Goal: Obtain resource: Download file/media

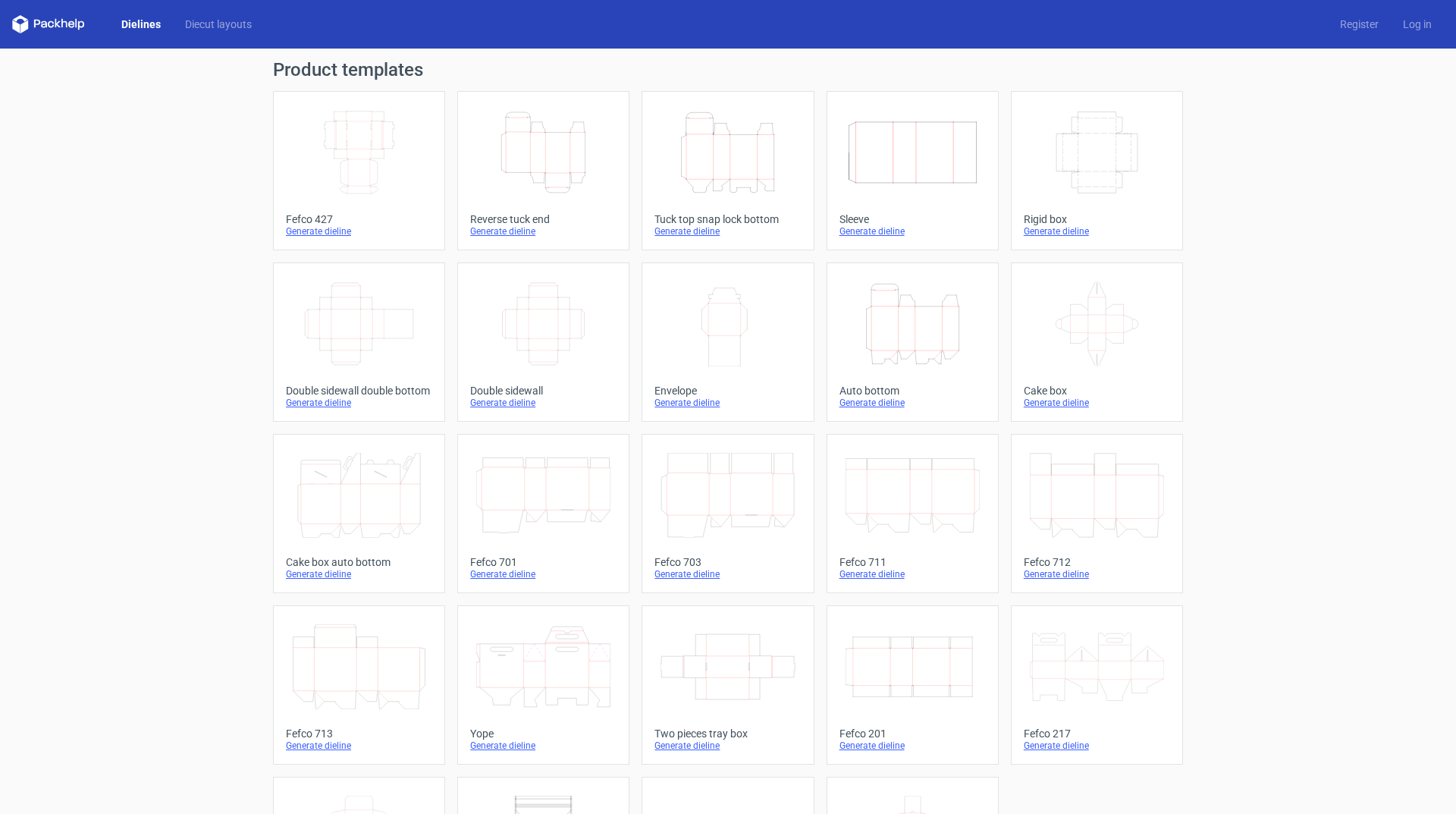
click at [687, 233] on div "Generate dieline" at bounding box center [728, 231] width 146 height 12
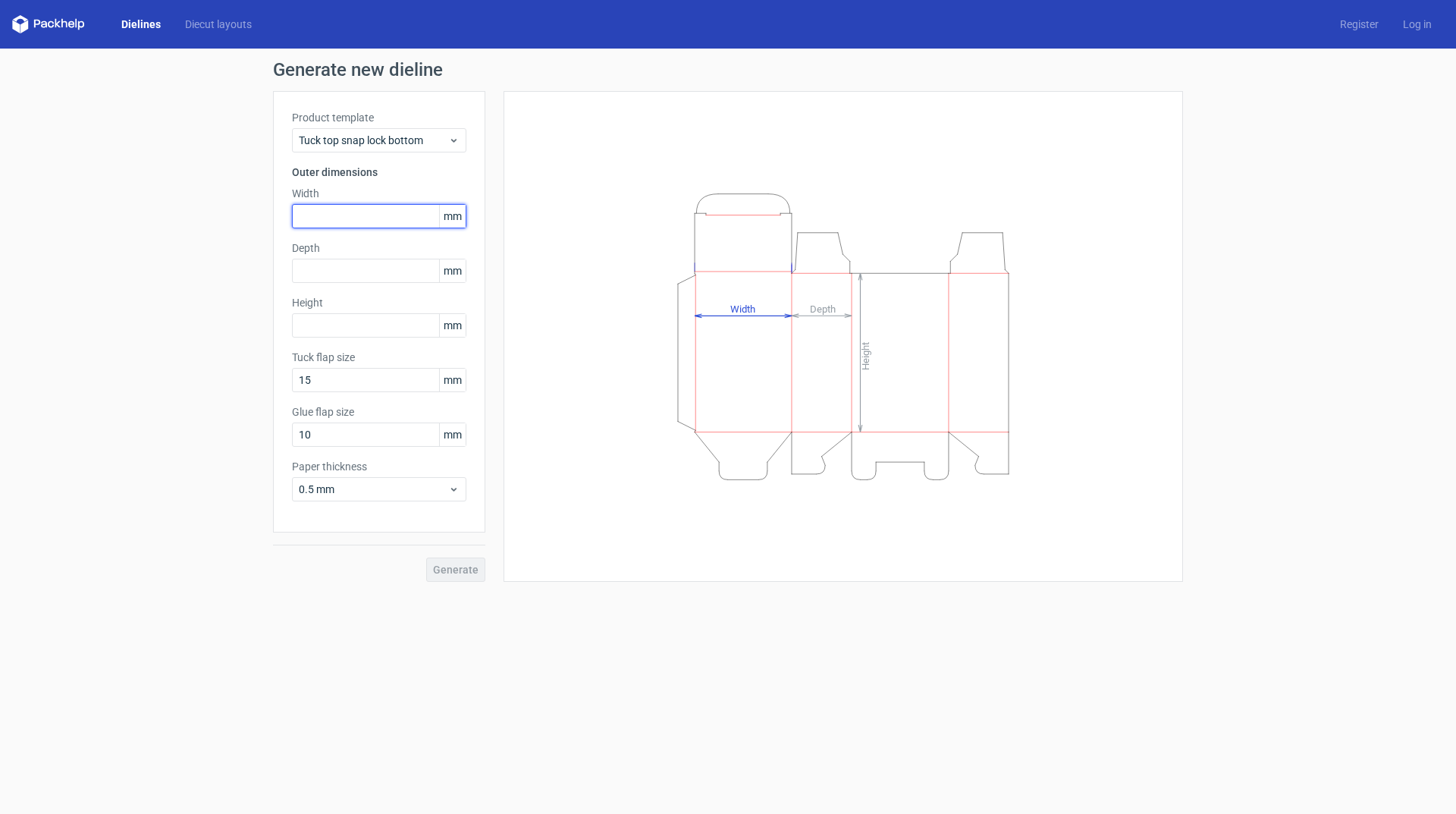
click at [324, 218] on input "text" at bounding box center [379, 216] width 174 height 24
click at [338, 272] on div "Depth mm" at bounding box center [379, 261] width 174 height 42
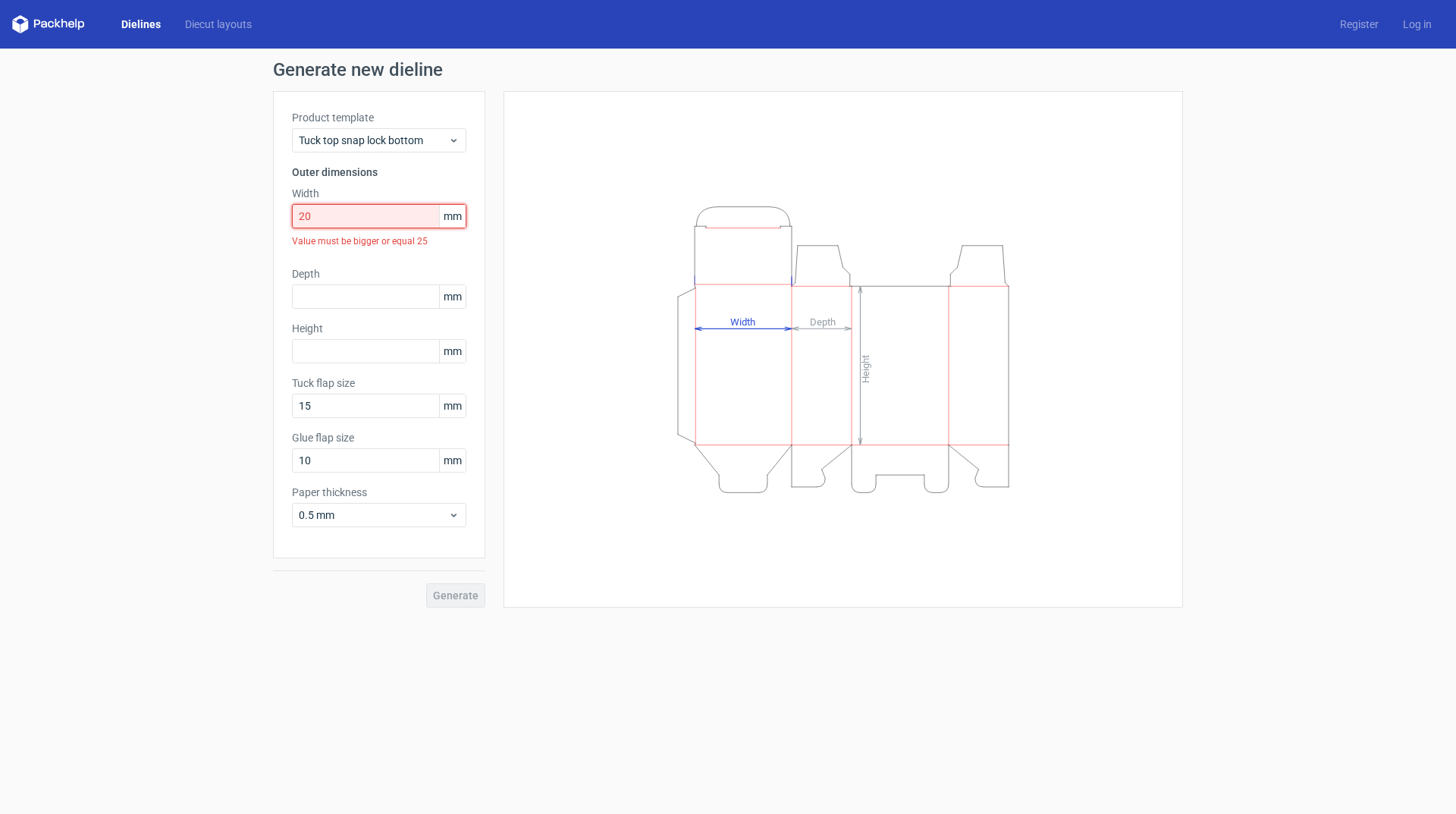
click at [344, 216] on input "20" at bounding box center [379, 216] width 174 height 24
drag, startPoint x: 379, startPoint y: 222, endPoint x: 272, endPoint y: 222, distance: 107.0
click at [272, 222] on div "Generate new dieline Product template Tuck top snap lock bottom Outer dimension…" at bounding box center [728, 334] width 1456 height 571
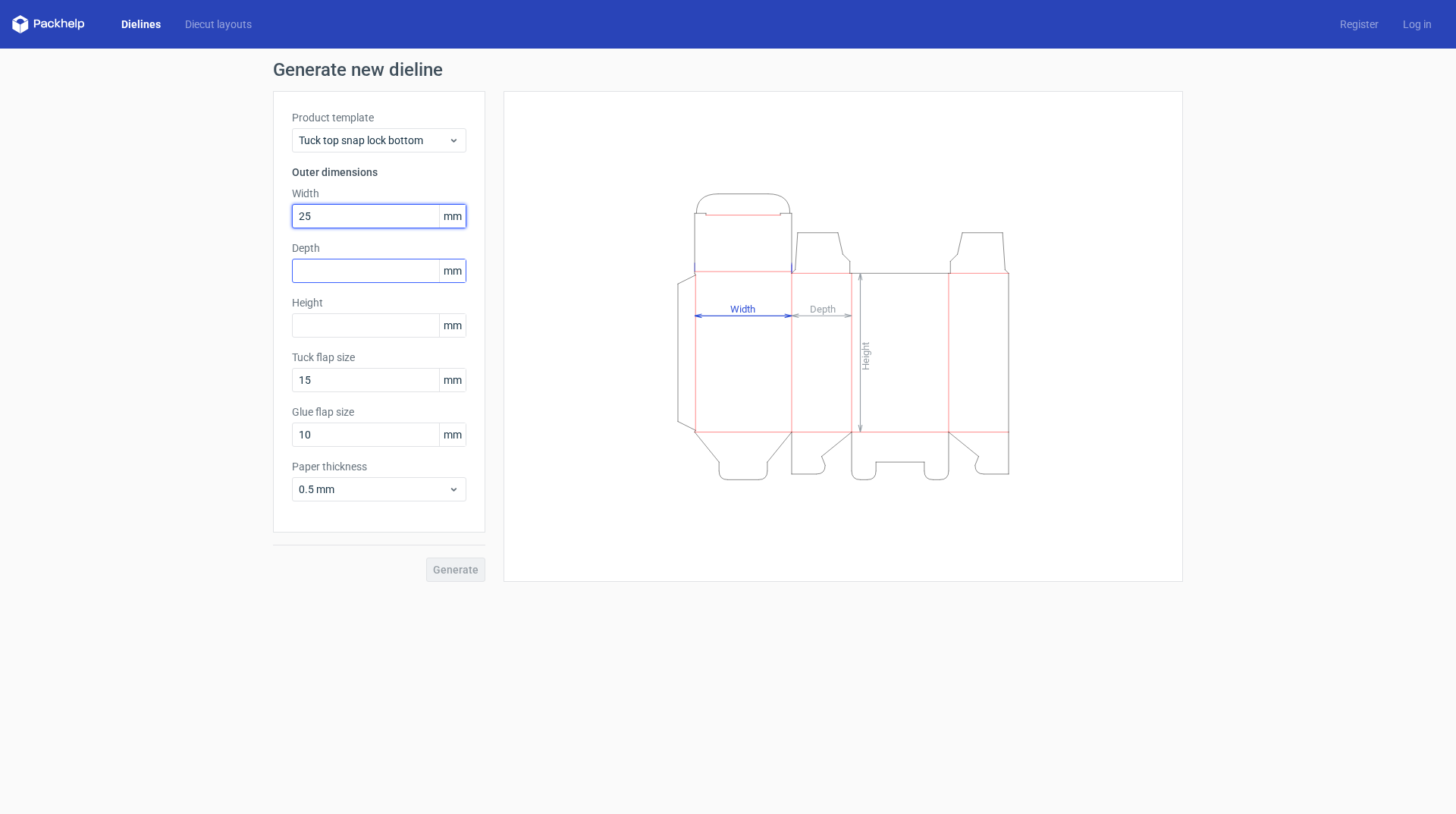
type input "25"
click at [330, 268] on input "text" at bounding box center [379, 271] width 174 height 24
type input "25"
click at [321, 328] on input "text" at bounding box center [379, 324] width 174 height 24
click at [459, 576] on div "Generate" at bounding box center [379, 557] width 212 height 49
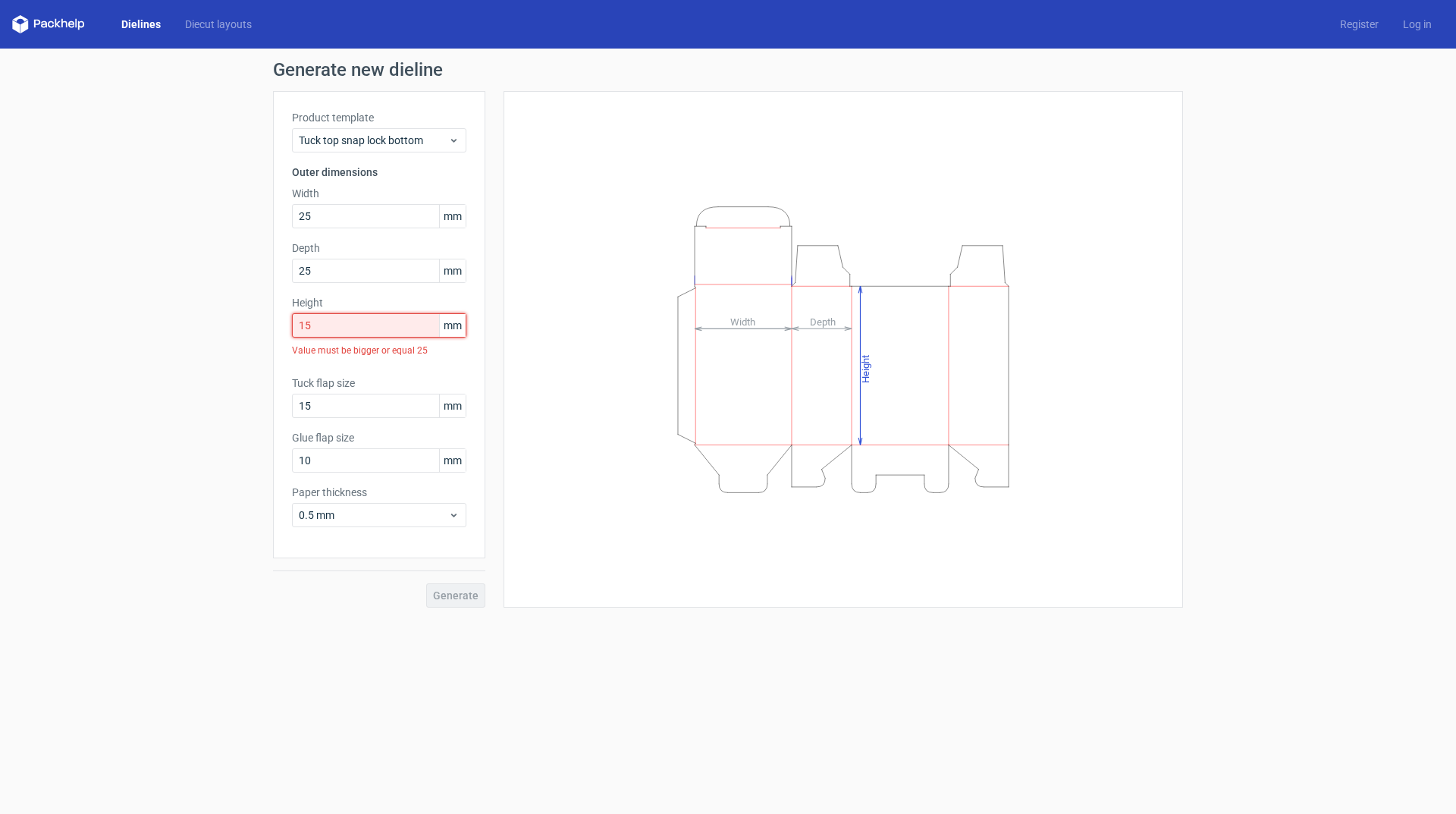
click at [341, 327] on input "15" at bounding box center [379, 324] width 174 height 24
drag, startPoint x: 350, startPoint y: 327, endPoint x: 287, endPoint y: 327, distance: 63.0
click at [287, 327] on div "Product template Tuck top snap lock bottom Outer dimensions Width 25 mm Depth 2…" at bounding box center [379, 324] width 212 height 467
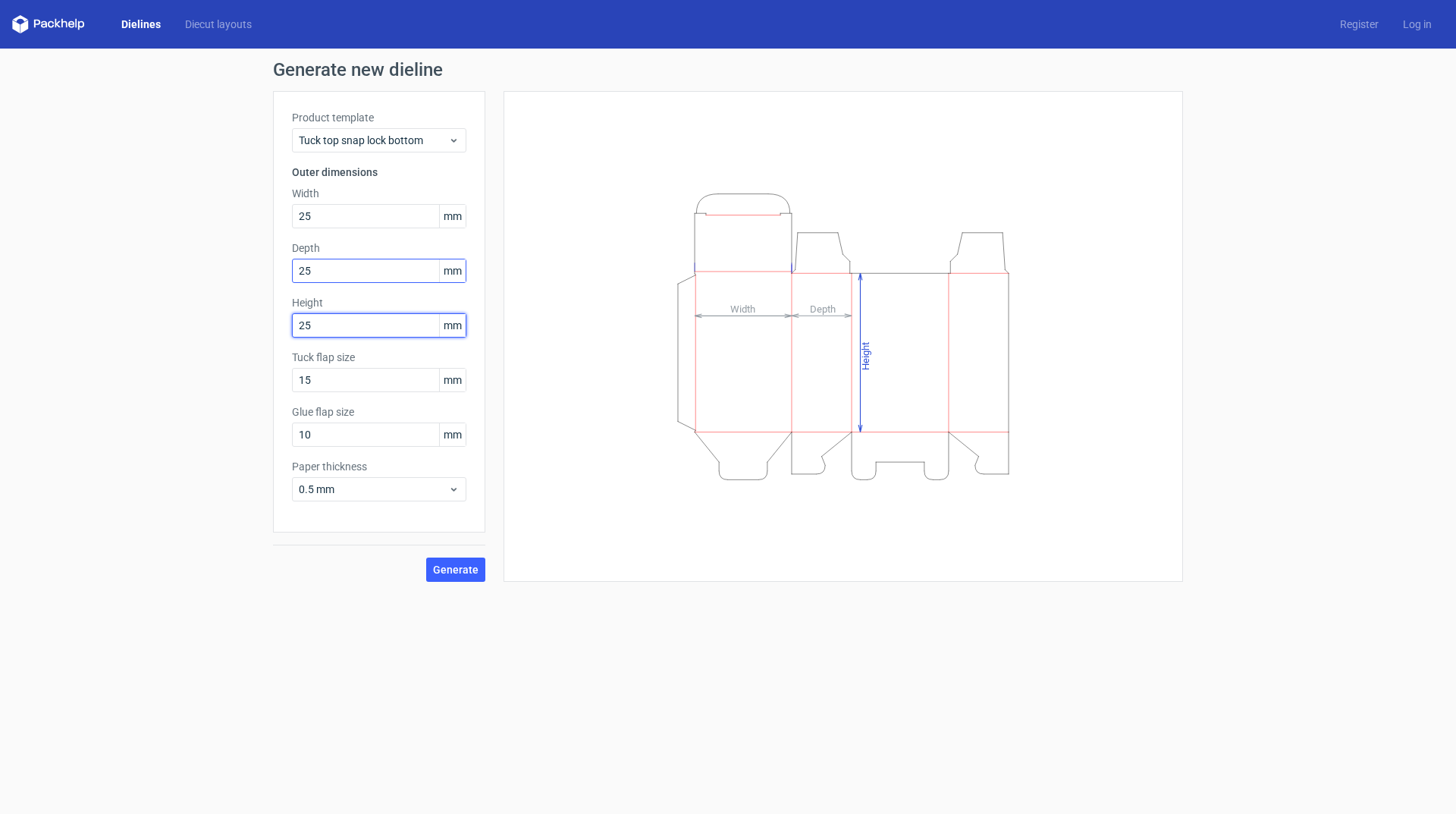
type input "25"
drag, startPoint x: 315, startPoint y: 269, endPoint x: 402, endPoint y: 261, distance: 87.4
click at [290, 268] on div "Product template Tuck top snap lock bottom Outer dimensions Width 25 mm Depth 2…" at bounding box center [379, 312] width 212 height 441
type input "30"
drag, startPoint x: 332, startPoint y: 214, endPoint x: 473, endPoint y: 168, distance: 148.3
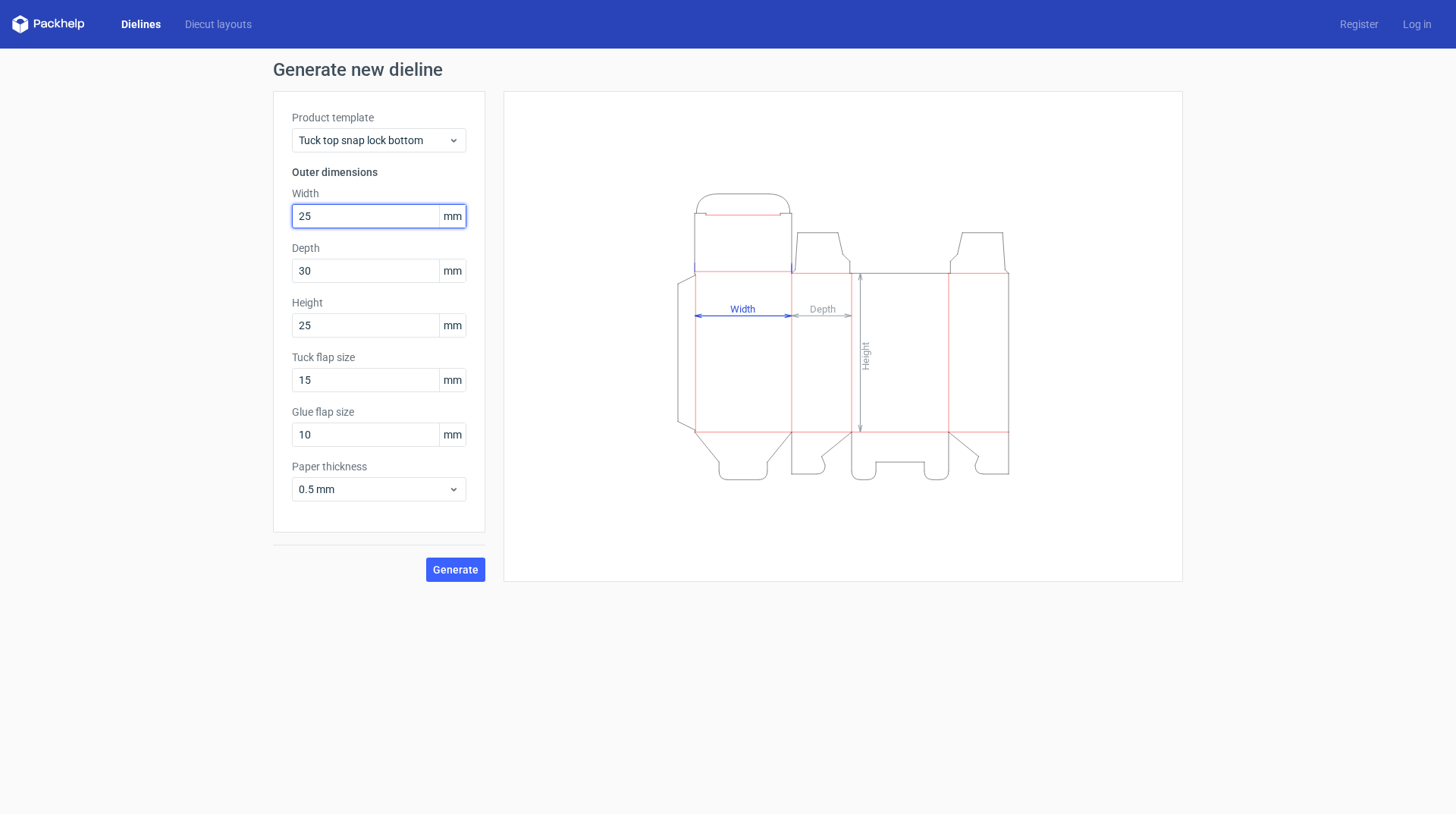
click at [202, 210] on div "Generate new dieline Product template Tuck top snap lock bottom Outer dimension…" at bounding box center [728, 320] width 1456 height 545
type input "30"
click at [451, 565] on span "Generate" at bounding box center [455, 569] width 46 height 11
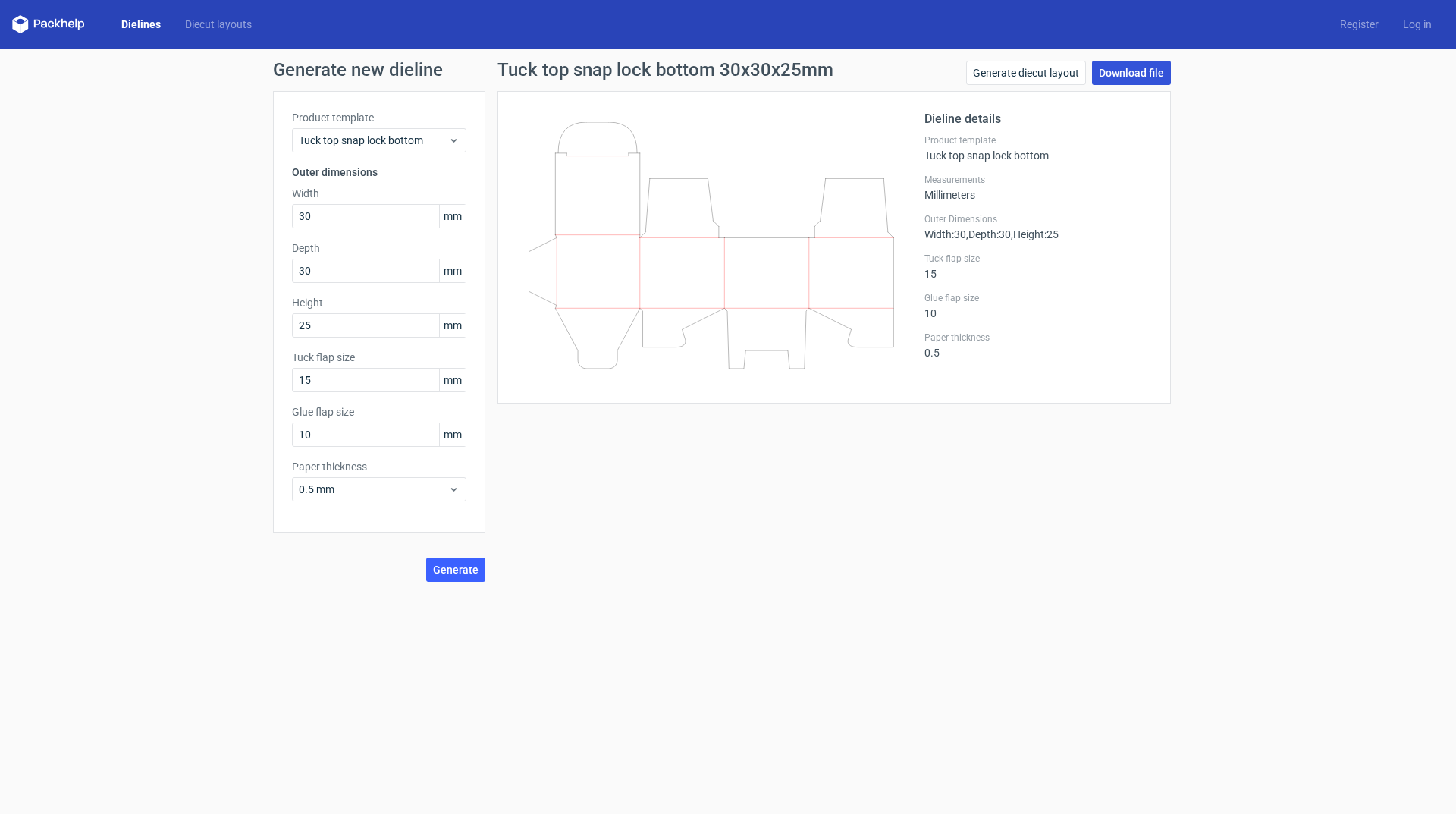
click at [1142, 68] on link "Download file" at bounding box center [1131, 72] width 79 height 24
